Goal: Task Accomplishment & Management: Use online tool/utility

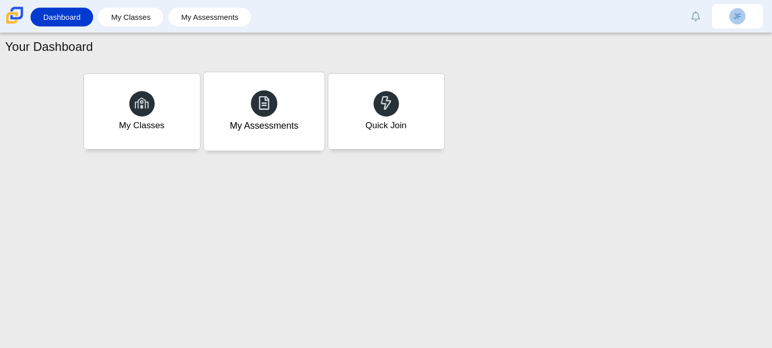
click at [274, 113] on div "My Assessments" at bounding box center [263, 111] width 121 height 78
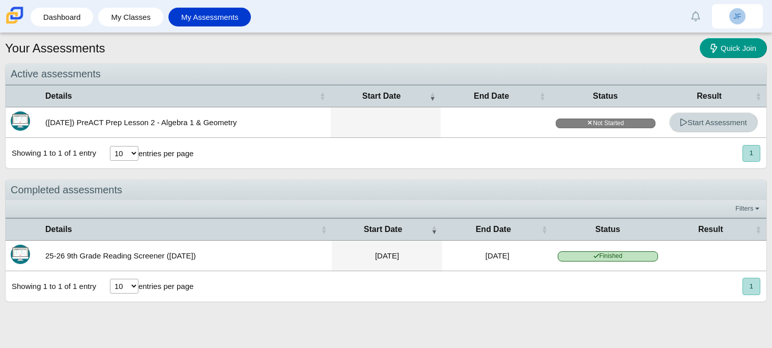
click at [744, 122] on span "Start Assessment" at bounding box center [713, 122] width 67 height 9
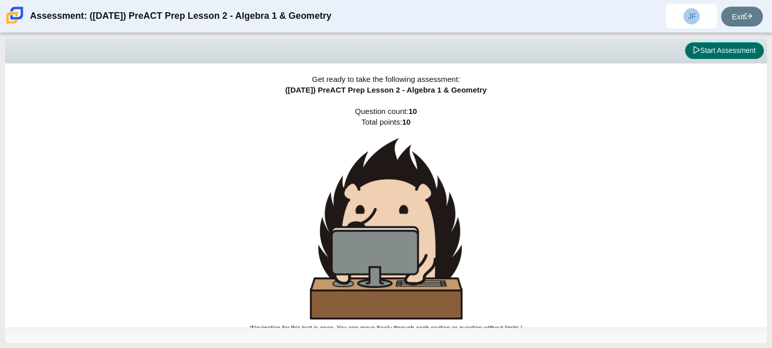
click at [741, 50] on button "Start Assessment" at bounding box center [724, 50] width 79 height 17
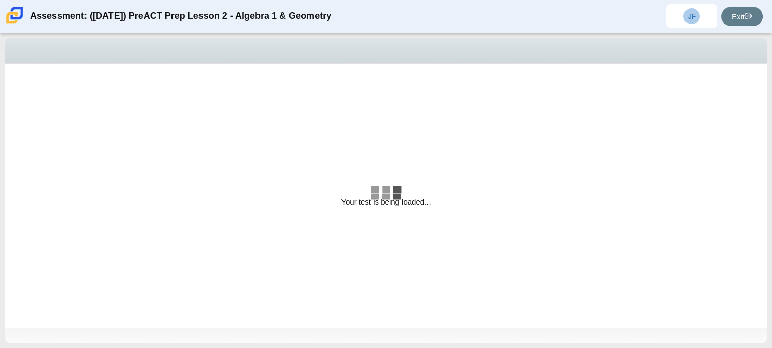
select select "bbf5d072-3e0b-44c4-9a12-6e7c9033f65b"
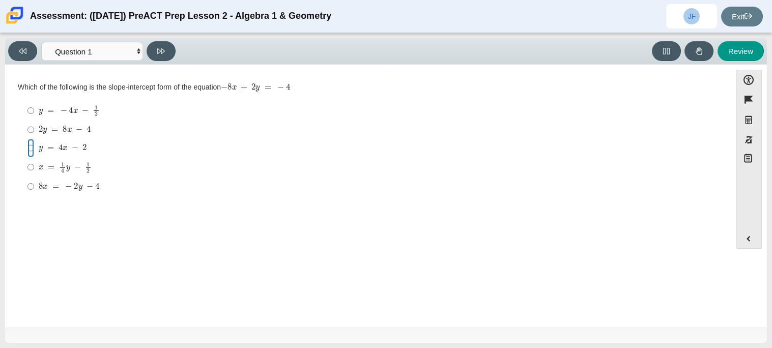
click at [27, 141] on input "y = 4 x − 2 y = 4 x − 2" at bounding box center [30, 148] width 7 height 18
radio input "true"
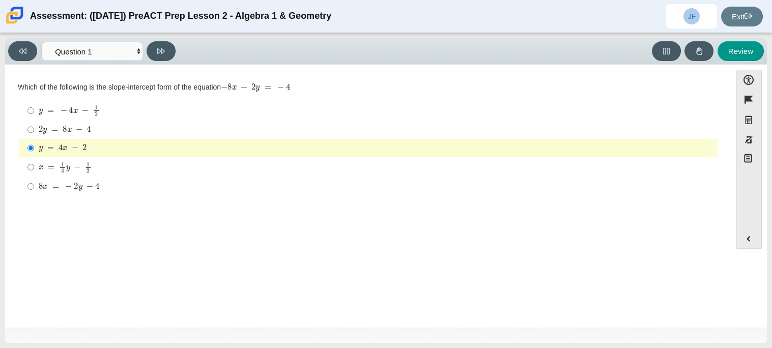
click at [26, 121] on label "2 y = 8 x − 4 2 y = 8 x − 4" at bounding box center [368, 130] width 697 height 18
click at [27, 121] on input "2 y = 8 x − 4 2 y = 8 x − 4" at bounding box center [30, 130] width 7 height 18
radio input "true"
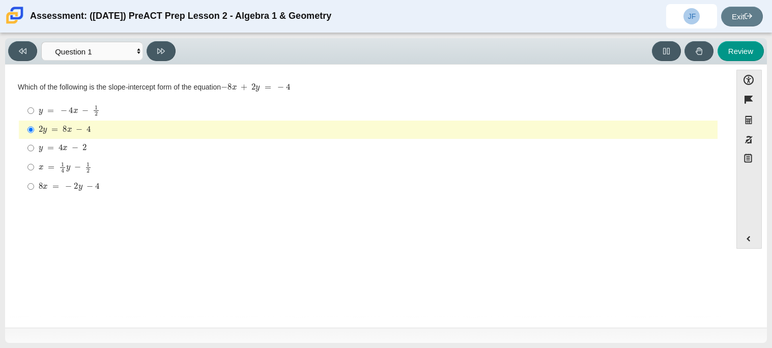
click at [179, 104] on label "y = − 4 x − 1 2 y = − 4 x − 1 2" at bounding box center [368, 111] width 697 height 20
click at [34, 104] on input "y = − 4 x − 1 2 y = − 4 x − 1 2" at bounding box center [30, 111] width 7 height 20
radio input "true"
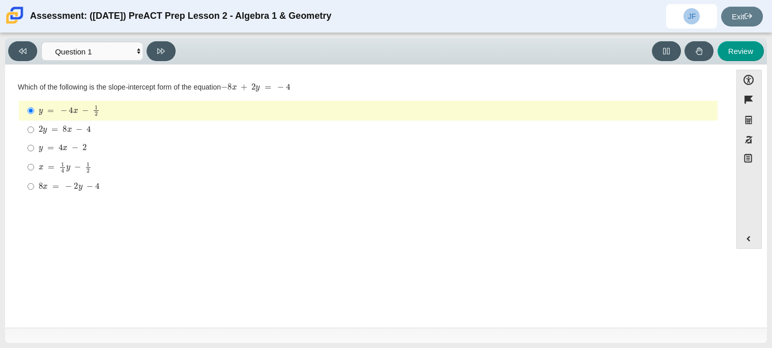
click at [182, 105] on div "y = − 4 x − 1 2" at bounding box center [376, 110] width 674 height 11
click at [34, 104] on input "y = − 4 x − 1 2 y = − 4 x − 1 2" at bounding box center [30, 111] width 7 height 20
click at [34, 156] on input "y = 4 x − 2 y = 4 x − 2" at bounding box center [30, 148] width 7 height 18
radio input "true"
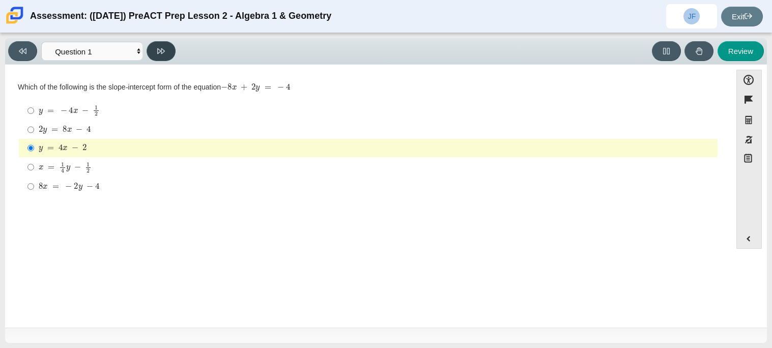
click at [165, 48] on button at bounding box center [160, 51] width 29 height 20
select select "ed62e223-81bd-4cbf-ab48-ab975844bd1f"
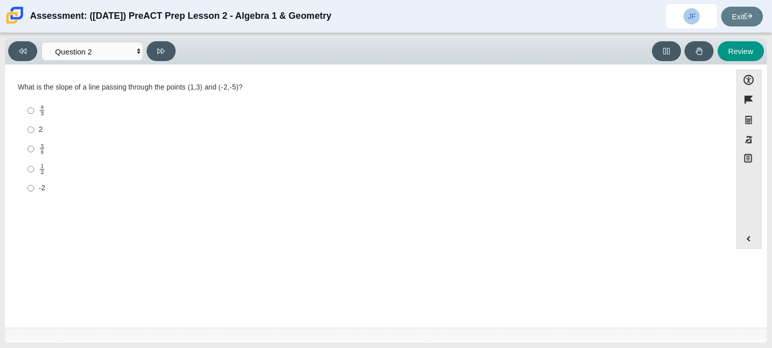
click at [40, 130] on div "2" at bounding box center [376, 130] width 674 height 10
click at [34, 130] on input "2 2" at bounding box center [30, 130] width 7 height 18
radio input "true"
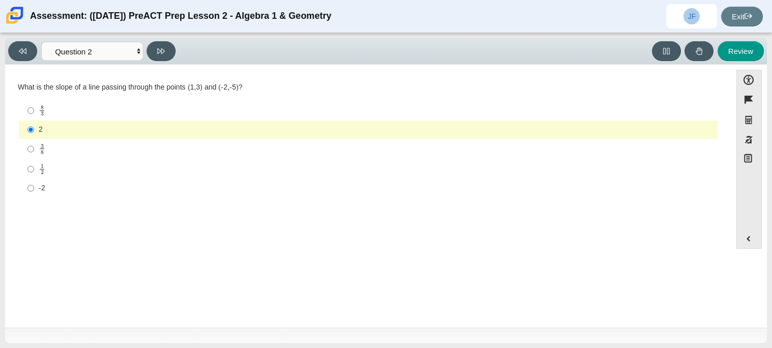
click at [52, 182] on label "-2 -2" at bounding box center [368, 188] width 697 height 18
click at [34, 182] on input "-2 -2" at bounding box center [30, 188] width 7 height 18
radio input "true"
click at [52, 182] on label "-2 -2" at bounding box center [368, 188] width 697 height 18
click at [34, 182] on input "-2 -2" at bounding box center [30, 188] width 7 height 18
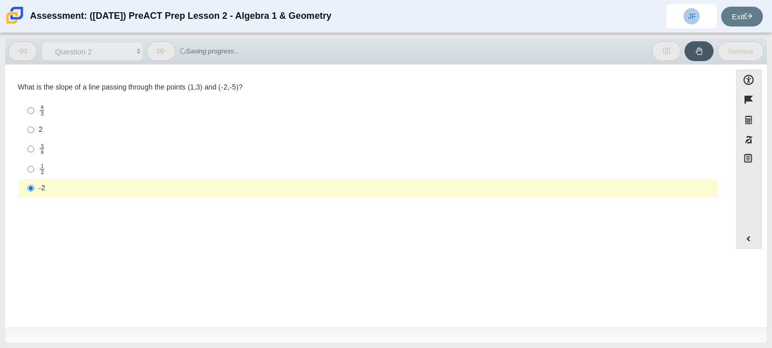
click at [84, 114] on div "8 3" at bounding box center [376, 111] width 674 height 12
click at [34, 114] on input "8 3 8 thirds" at bounding box center [30, 111] width 7 height 20
radio input "true"
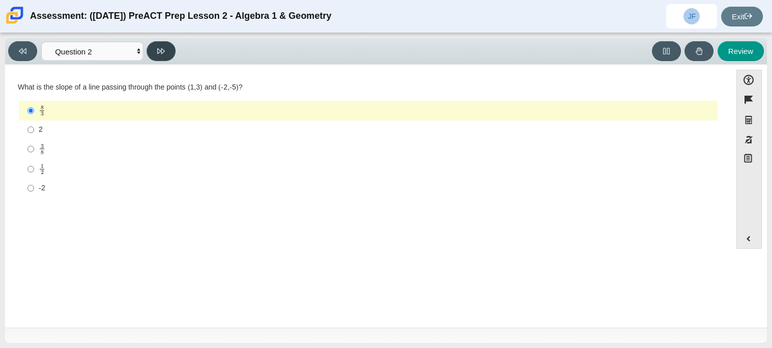
click at [169, 58] on button at bounding box center [160, 51] width 29 height 20
select select "97f4f5fa-a52e-4fed-af51-565bfcdf47cb"
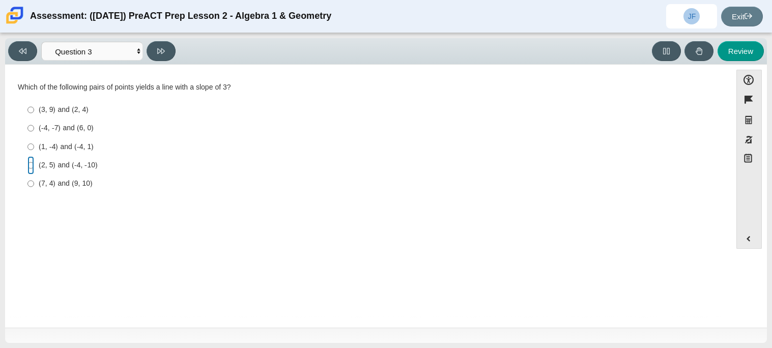
click at [30, 156] on input "(2, 5) and (-4, -10) (2, 5) and (-4, -10)" at bounding box center [30, 165] width 7 height 18
radio input "true"
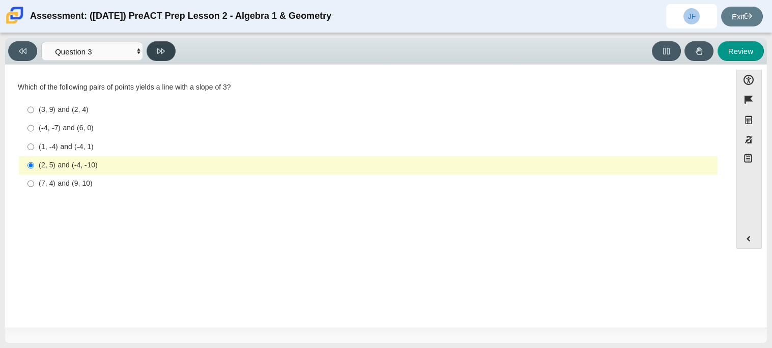
click at [160, 45] on button at bounding box center [160, 51] width 29 height 20
select select "89427bb7-e313-4f00-988f-8b8255897029"
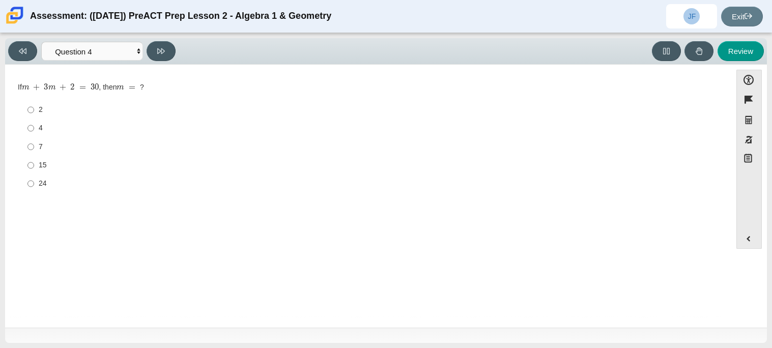
click at [39, 127] on div "4" at bounding box center [376, 128] width 674 height 10
click at [34, 127] on input "4 4" at bounding box center [30, 128] width 7 height 18
radio input "true"
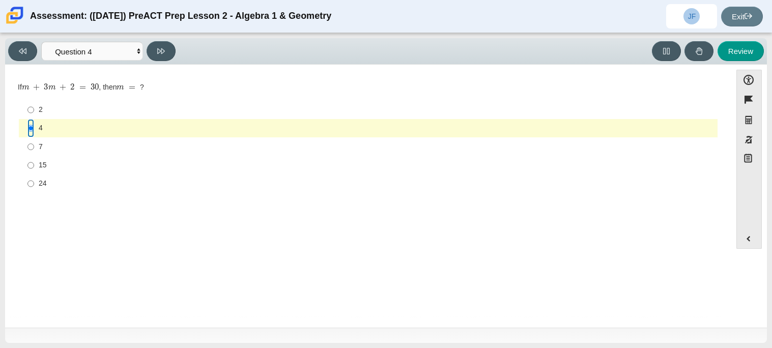
click at [27, 136] on input "4 4" at bounding box center [30, 128] width 7 height 18
click at [29, 137] on input "7 7" at bounding box center [30, 146] width 7 height 18
radio input "true"
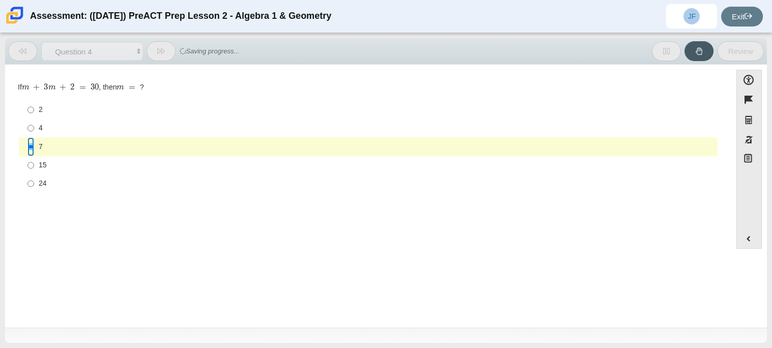
click at [31, 146] on input "7 7" at bounding box center [30, 146] width 7 height 18
click at [34, 170] on input "15 15" at bounding box center [30, 165] width 7 height 18
radio input "true"
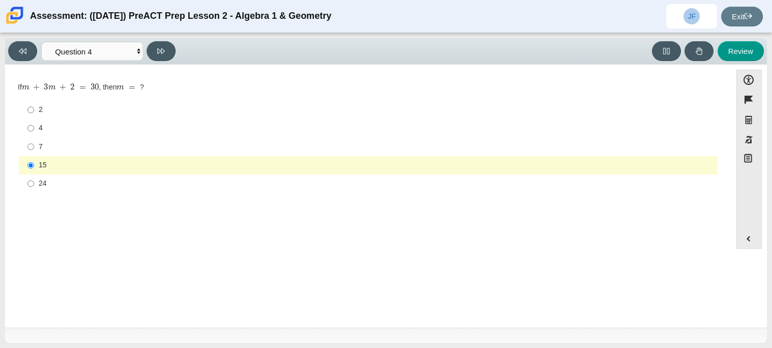
click at [37, 179] on label "24 24" at bounding box center [368, 183] width 697 height 18
click at [34, 179] on input "24 24" at bounding box center [30, 183] width 7 height 18
radio input "true"
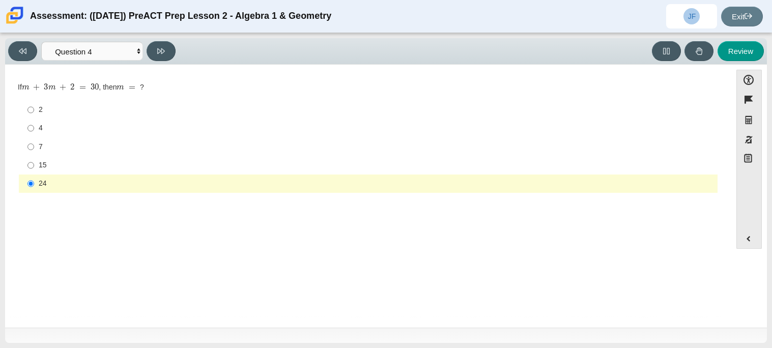
click at [176, 73] on div "Question If m + 3 m + 2 = 30 , then m = ? Responses 2 2 4 4 7 7 15 15 24 24" at bounding box center [368, 139] width 716 height 135
click at [158, 45] on button at bounding box center [160, 51] width 29 height 20
select select "489dcffd-4e6a-49cf-a9d6-ad1d4a911a4e"
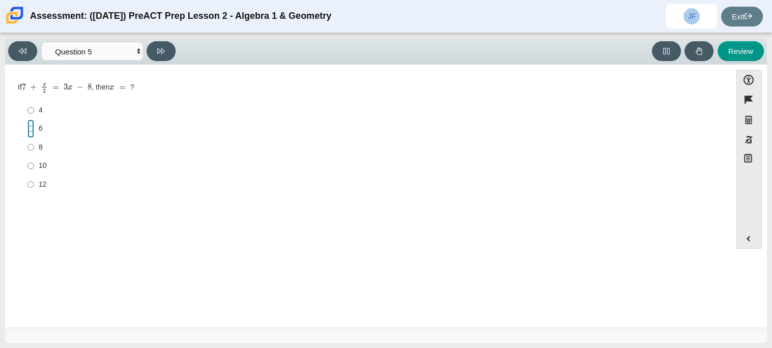
click at [28, 129] on input "6 6" at bounding box center [30, 129] width 7 height 18
radio input "true"
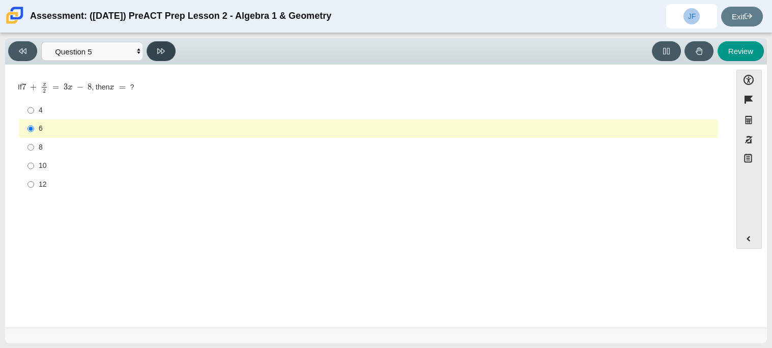
click at [168, 45] on button at bounding box center [160, 51] width 29 height 20
select select "210571de-36a6-4d8e-a361-ceff8ef801dc"
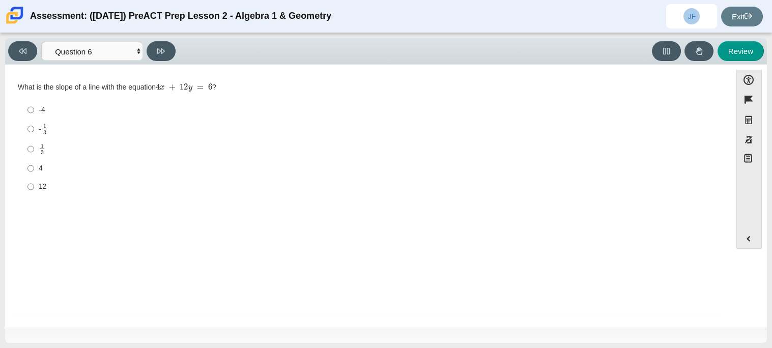
click at [39, 182] on div "12" at bounding box center [376, 187] width 674 height 10
click at [34, 182] on input "12 12" at bounding box center [30, 187] width 7 height 18
radio input "true"
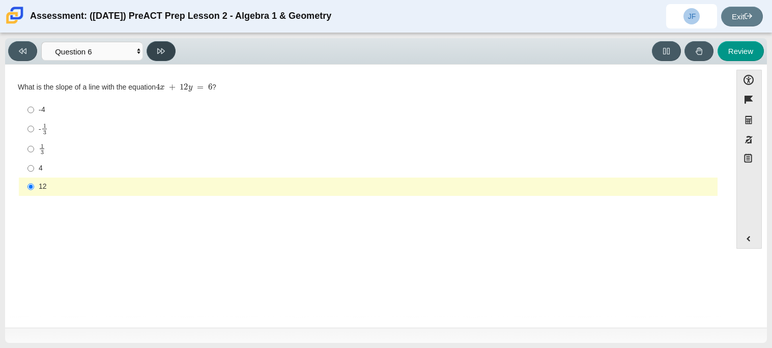
click at [150, 48] on button at bounding box center [160, 51] width 29 height 20
select select "ec95ace6-bebc-42b8-9428-40567494d4da"
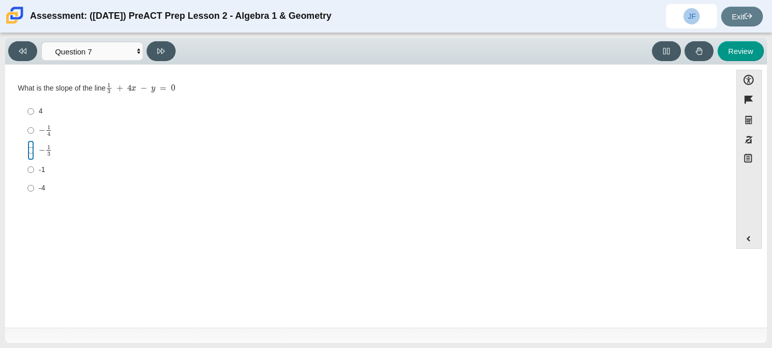
click at [30, 147] on input "− 1 3 negative 1 third" at bounding box center [30, 150] width 7 height 20
radio input "true"
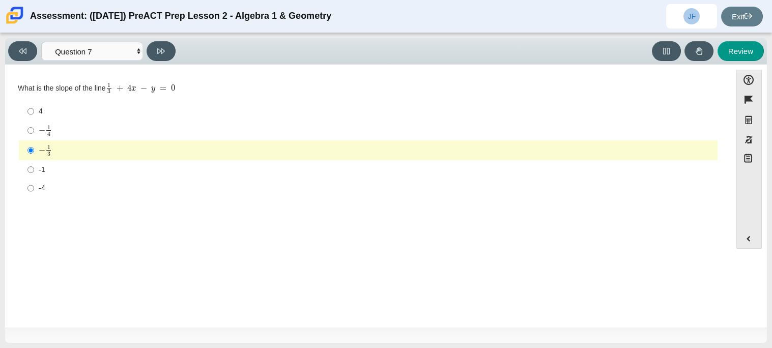
click at [38, 199] on div "Question What is the slope of the line 1 3 + 4 x − y = 0 Responses 4 4 − 1 4 ne…" at bounding box center [368, 142] width 716 height 125
click at [166, 41] on button at bounding box center [160, 51] width 29 height 20
select select "ce81fe10-bf29-4b5e-8bd7-4f47f2fed4d8"
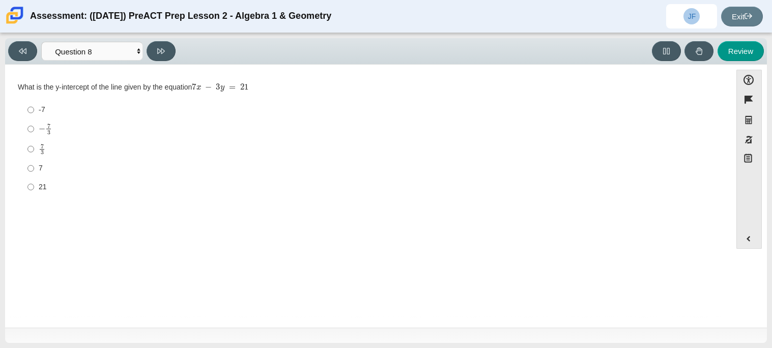
click at [19, 133] on li "− 7 3 negative 7 thirds" at bounding box center [368, 129] width 698 height 20
click at [28, 181] on input "21 21" at bounding box center [30, 187] width 7 height 18
radio input "true"
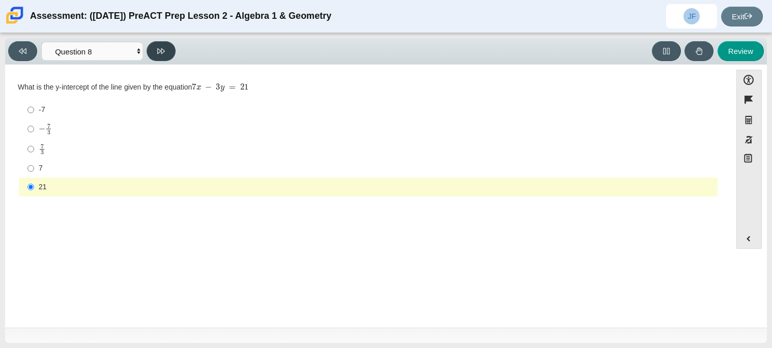
click at [148, 55] on button at bounding box center [160, 51] width 29 height 20
select select "14773eaf-2ca1-47ae-afe7-a624a56f34b3"
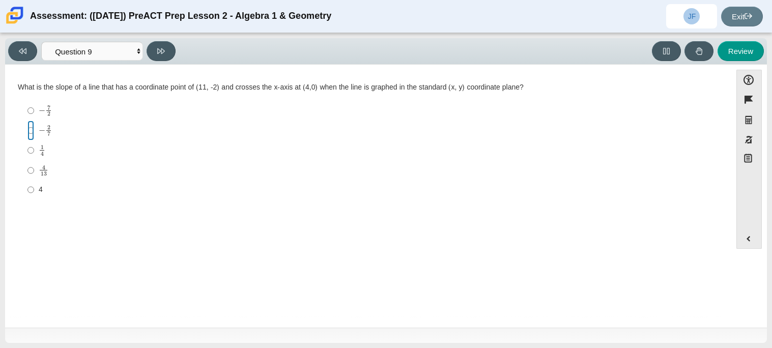
click at [28, 129] on input "− 2 7 negative 2 sevenths" at bounding box center [30, 131] width 7 height 20
radio input "true"
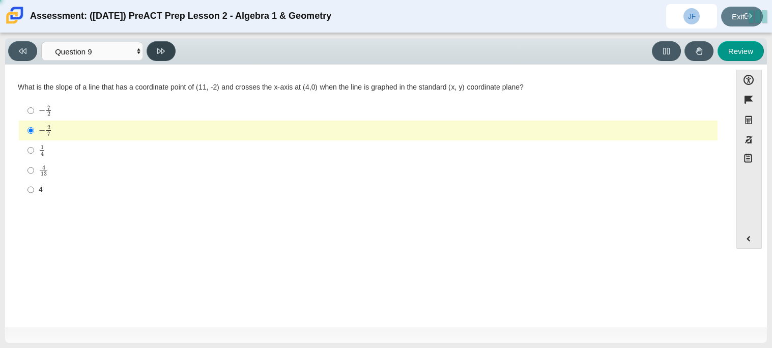
click at [153, 51] on button at bounding box center [160, 51] width 29 height 20
select select "96b71634-eacb-4f7e-8aef-411727d9bcba"
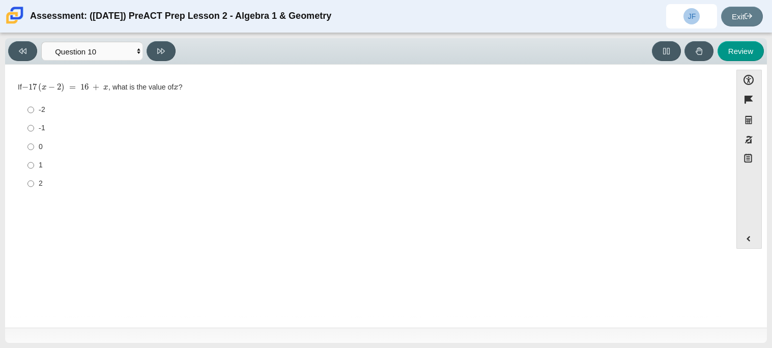
click at [23, 153] on label "0 0" at bounding box center [368, 146] width 697 height 18
click at [27, 153] on input "0 0" at bounding box center [30, 146] width 7 height 18
radio input "true"
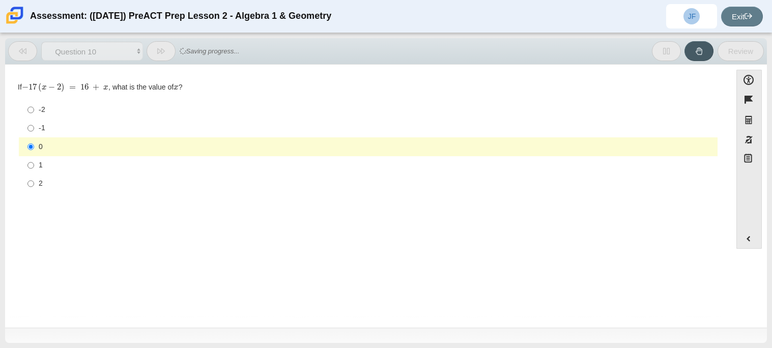
click at [180, 46] on span "Saving progress..." at bounding box center [210, 51] width 60 height 16
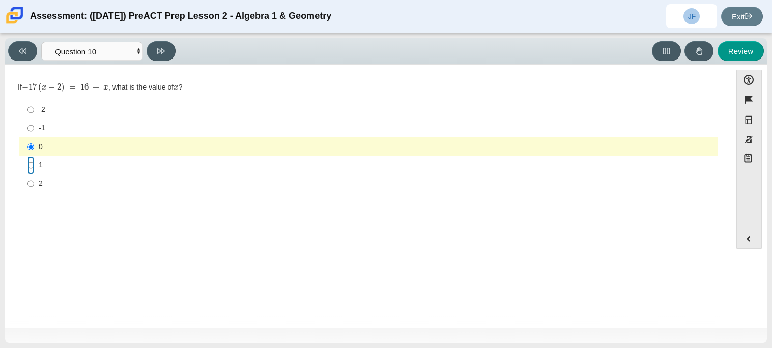
click at [31, 166] on input "1 1" at bounding box center [30, 165] width 7 height 18
radio input "true"
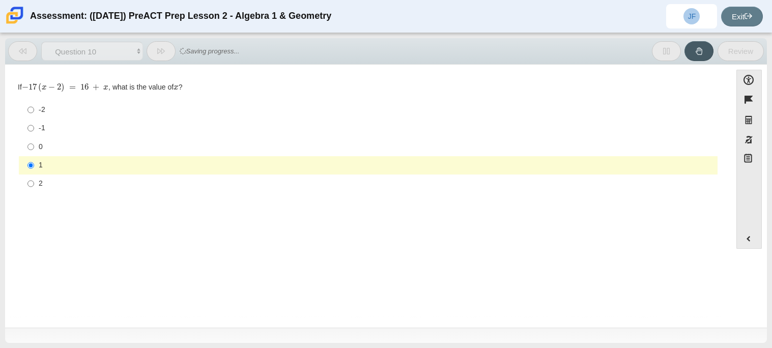
click at [166, 61] on div "Viewing Question 10 of 10 in Pacing Mode Questions Question 1 Question 2 Questi…" at bounding box center [385, 51] width 761 height 26
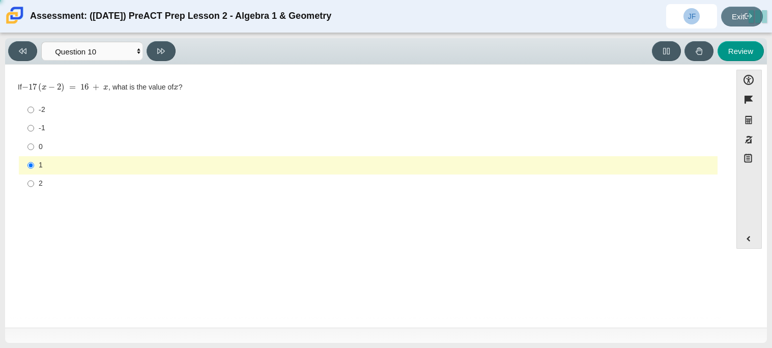
click at [166, 61] on div "Viewing Question 10 of 10 in Pacing Mode Questions Question 1 Question 2 Questi…" at bounding box center [385, 51] width 761 height 26
click at [167, 45] on button at bounding box center [160, 51] width 29 height 20
select select "review"
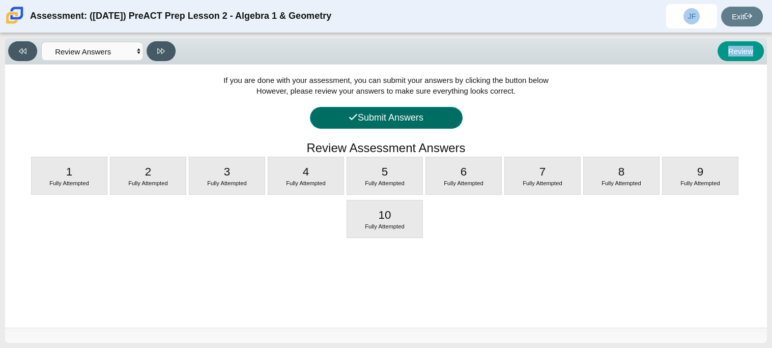
click at [421, 114] on button "Submit Answers" at bounding box center [386, 118] width 153 height 22
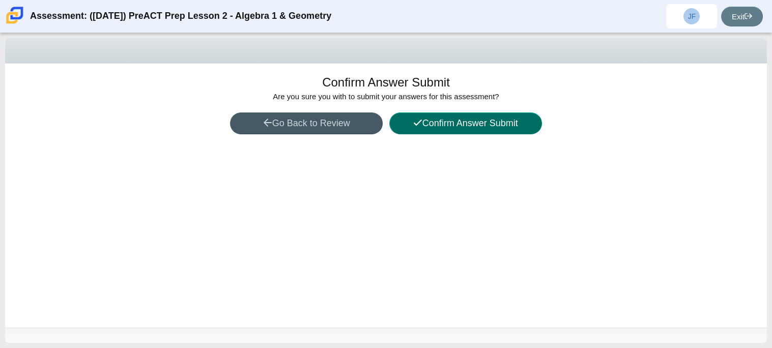
click at [424, 123] on button "Confirm Answer Submit" at bounding box center [465, 123] width 153 height 22
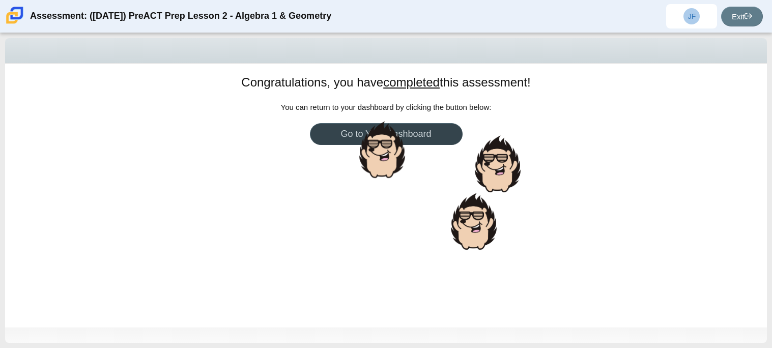
click at [367, 131] on body "Assessment: (9/29/25) PreACT Prep Lesson 2 - Algebra 1 & Geometry JF Jeury Figu…" at bounding box center [386, 174] width 772 height 348
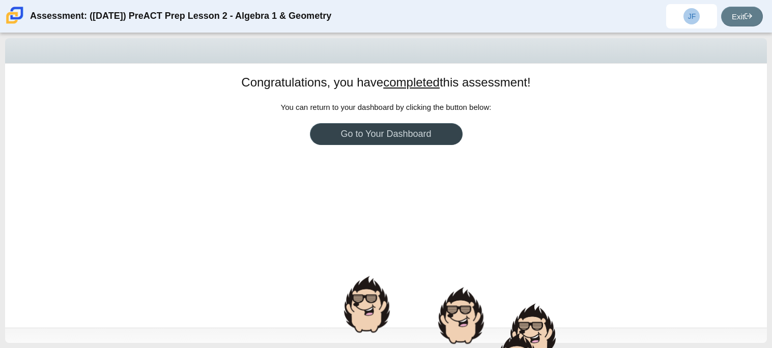
click at [367, 131] on link "Go to Your Dashboard" at bounding box center [386, 134] width 153 height 22
